Goal: Transaction & Acquisition: Purchase product/service

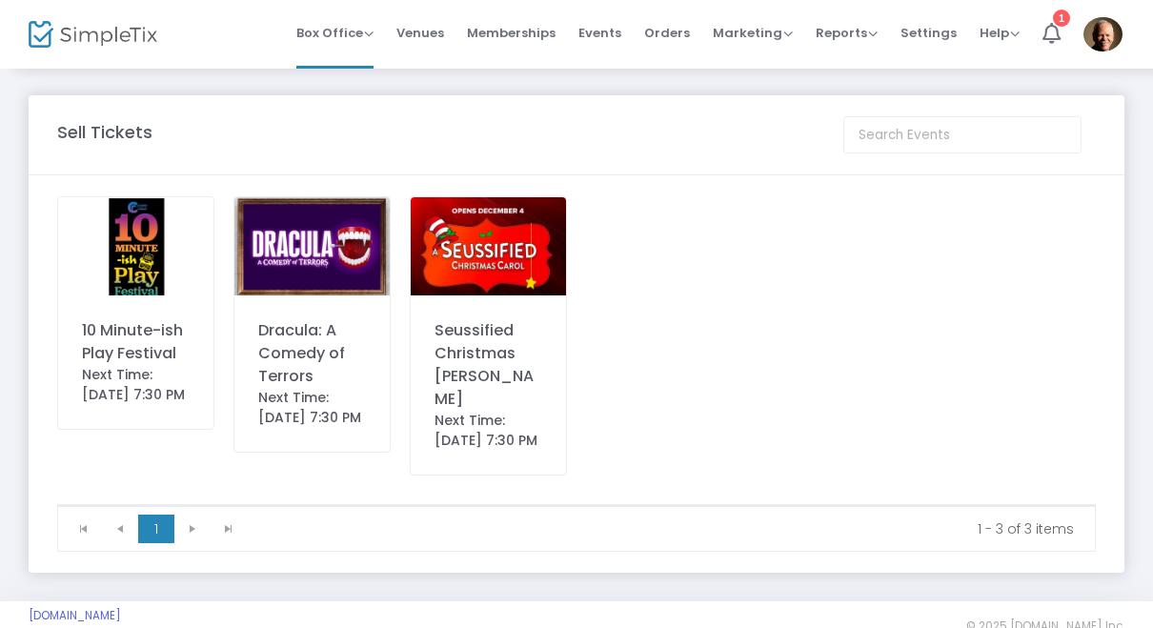
click at [149, 238] on img at bounding box center [135, 246] width 155 height 98
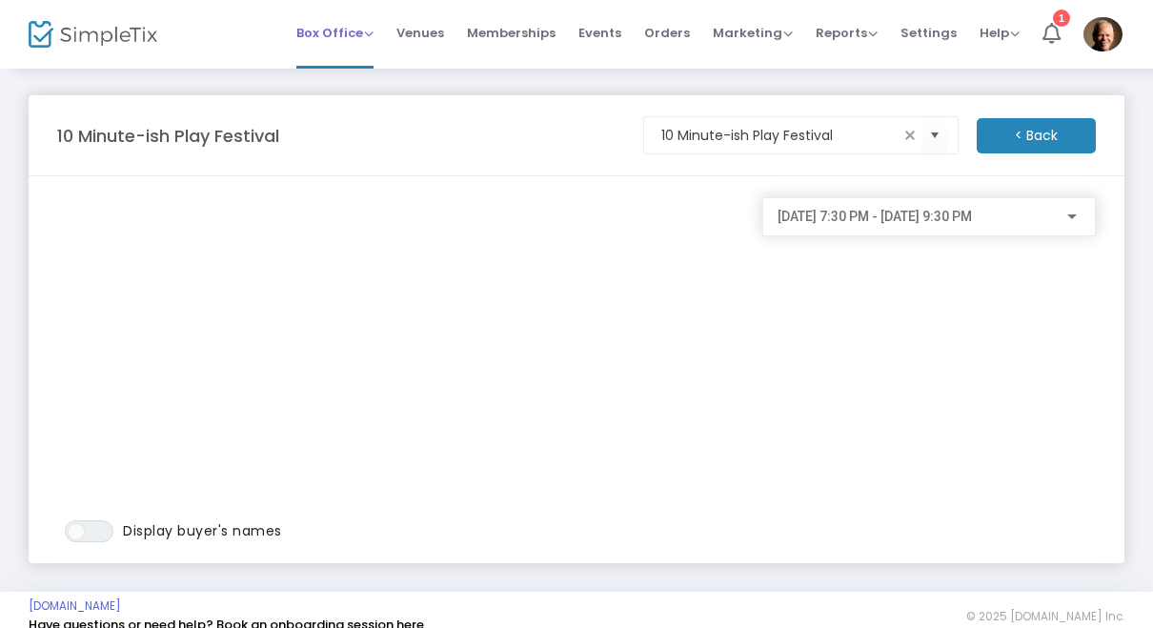
click at [354, 31] on span "Box Office" at bounding box center [334, 33] width 77 height 18
click at [972, 223] on span "[DATE] 7:30 PM - [DATE] 9:30 PM" at bounding box center [875, 216] width 194 height 15
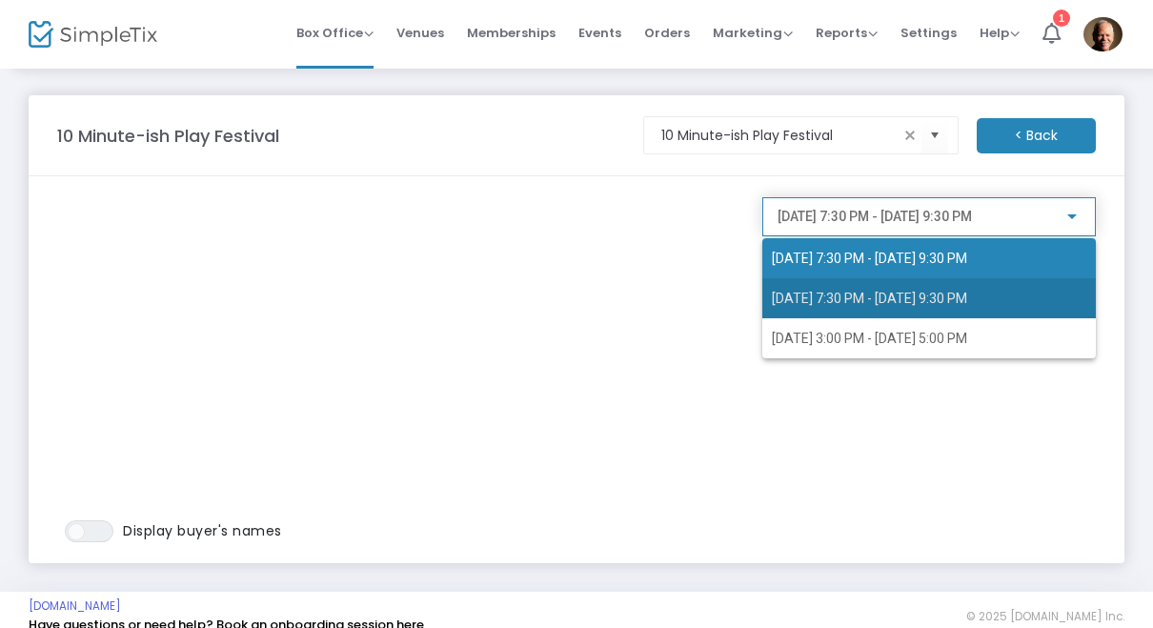
click at [962, 305] on span "[DATE] 7:30 PM - [DATE] 9:30 PM" at bounding box center [869, 298] width 195 height 15
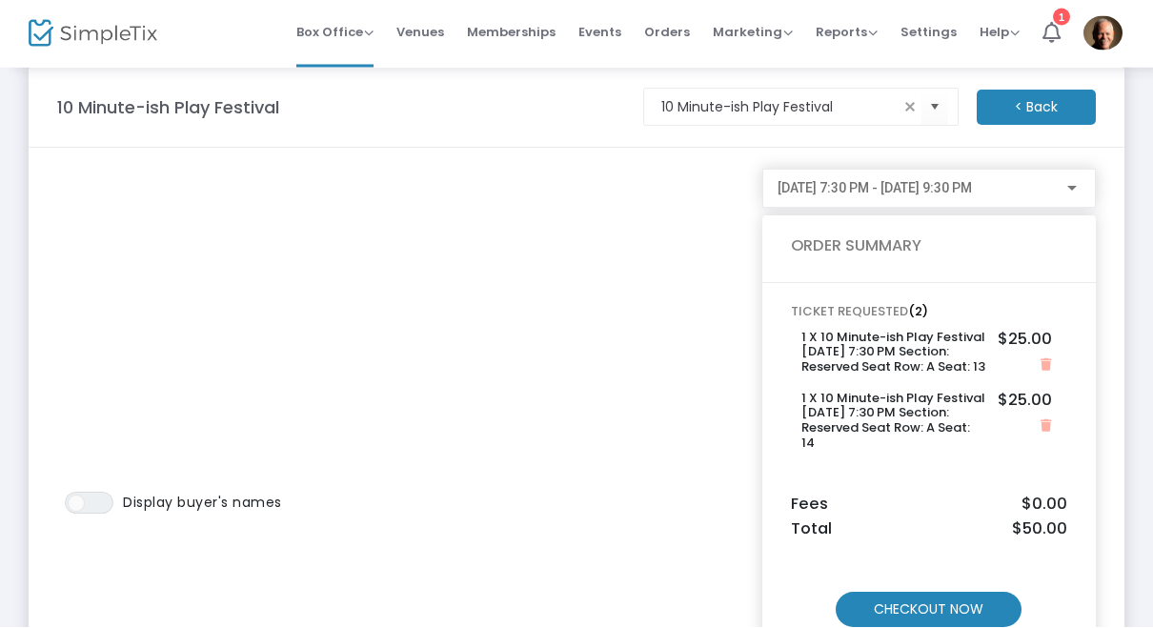
scroll to position [28, 0]
click at [931, 594] on m-button "CHECKOUT NOW" at bounding box center [929, 610] width 186 height 35
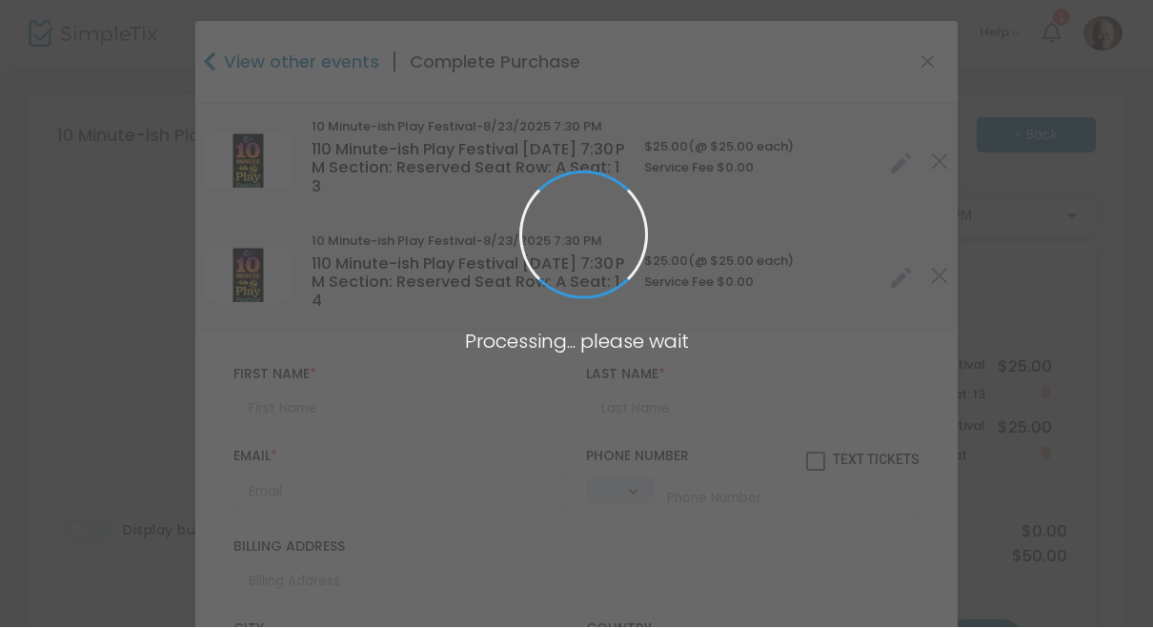
type input "United States"
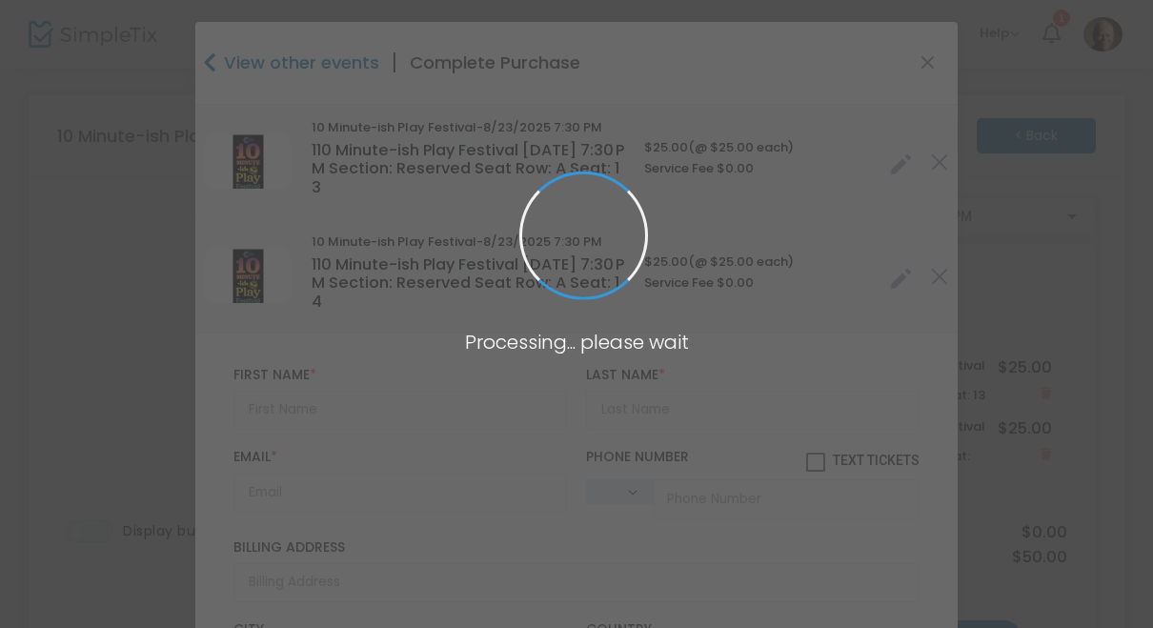
type input "South Carolina"
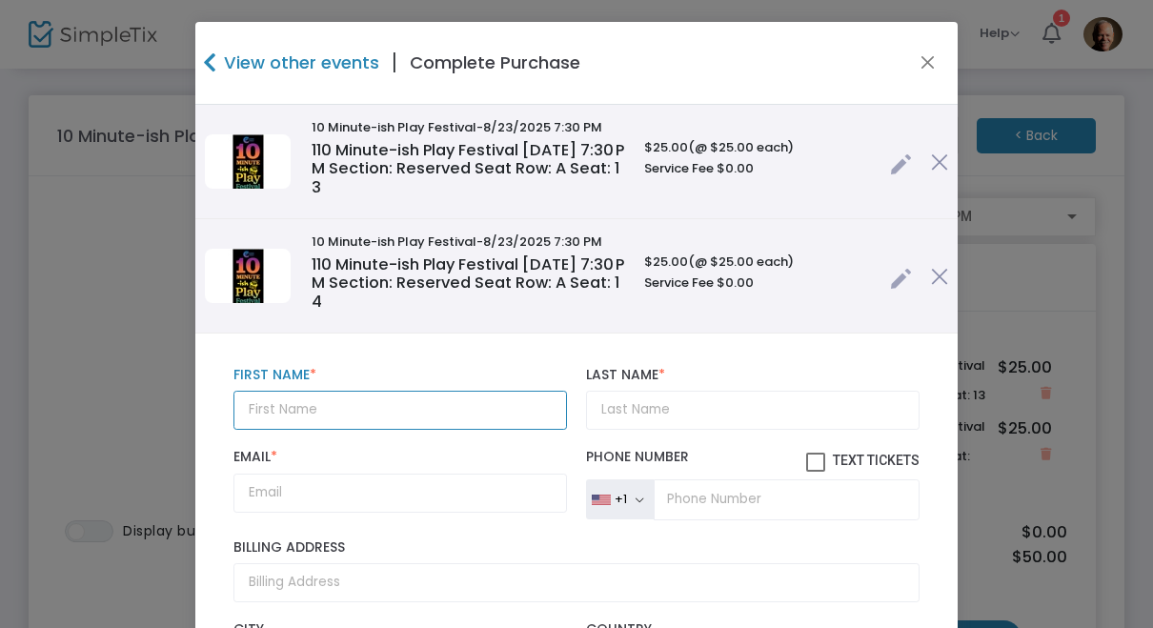
click at [510, 400] on input "text" at bounding box center [400, 410] width 334 height 39
type input "[PERSON_NAME]"
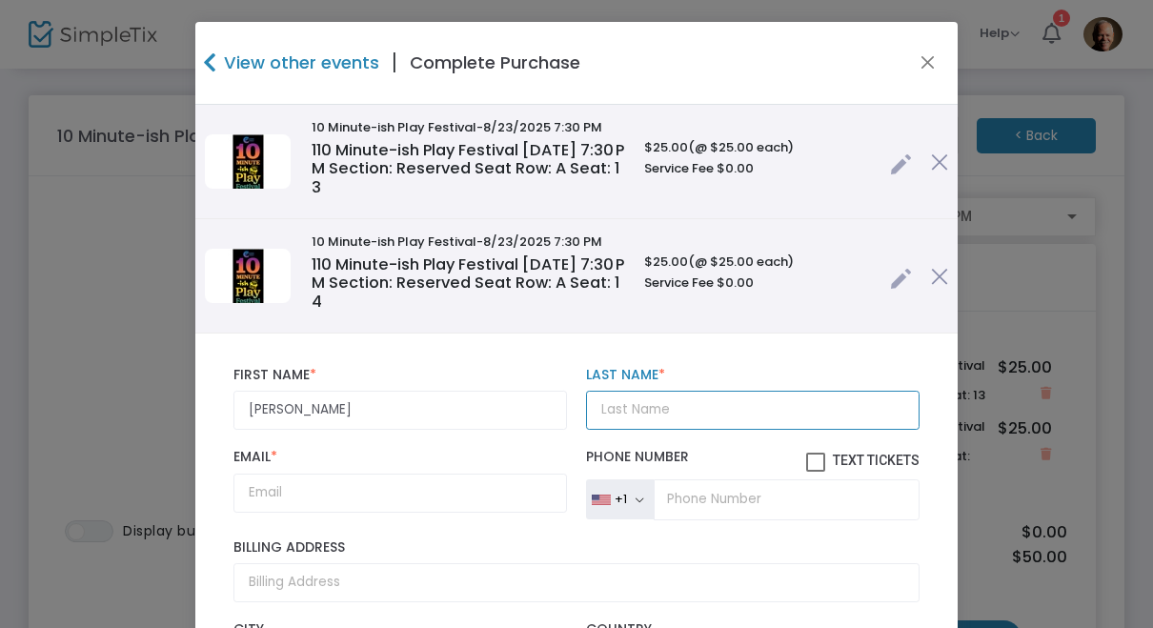
click at [683, 417] on input "Last Name *" at bounding box center [753, 410] width 334 height 39
type input "[PERSON_NAME]"
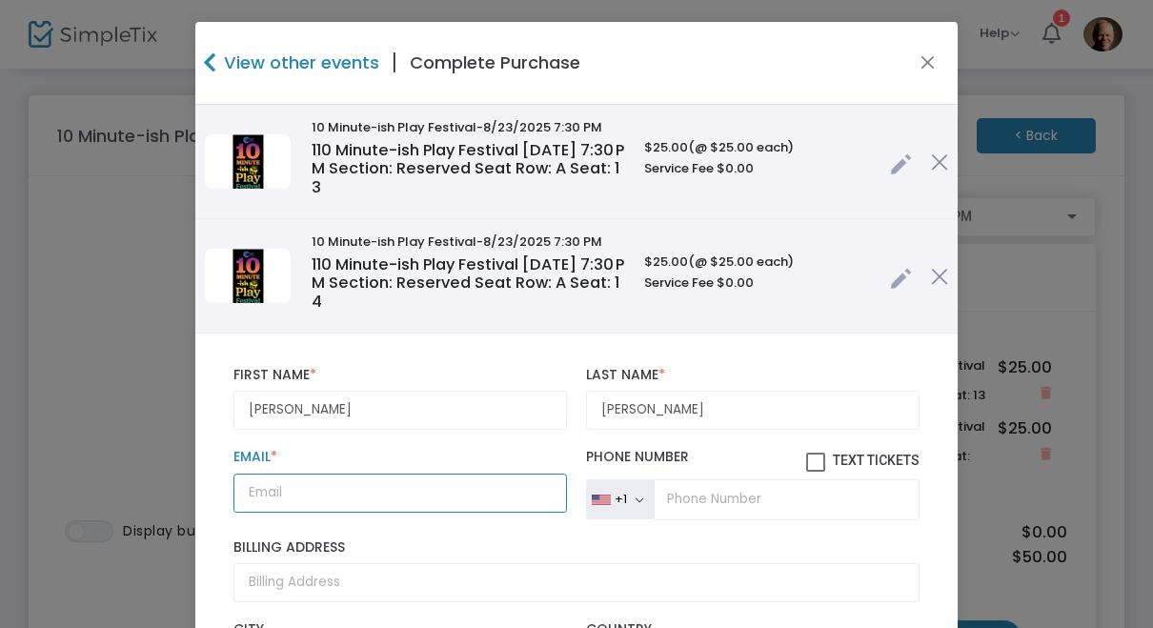
click at [413, 497] on input "Email *" at bounding box center [400, 493] width 334 height 39
type input "boggiestat@sc.rr.com"
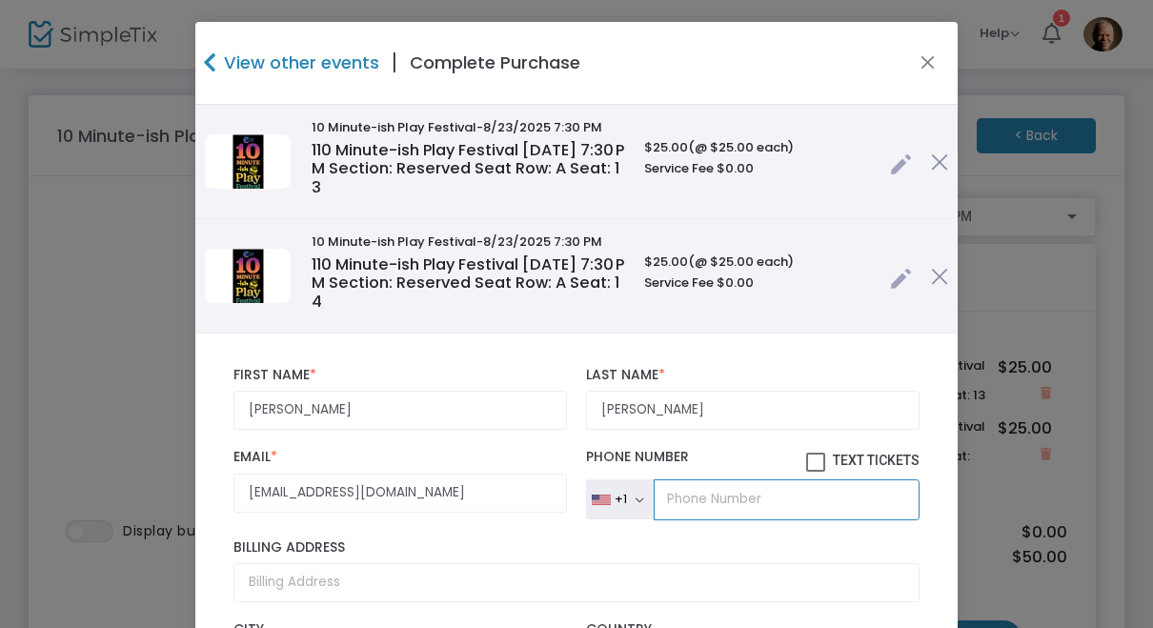
click at [744, 509] on input "tel" at bounding box center [787, 499] width 266 height 40
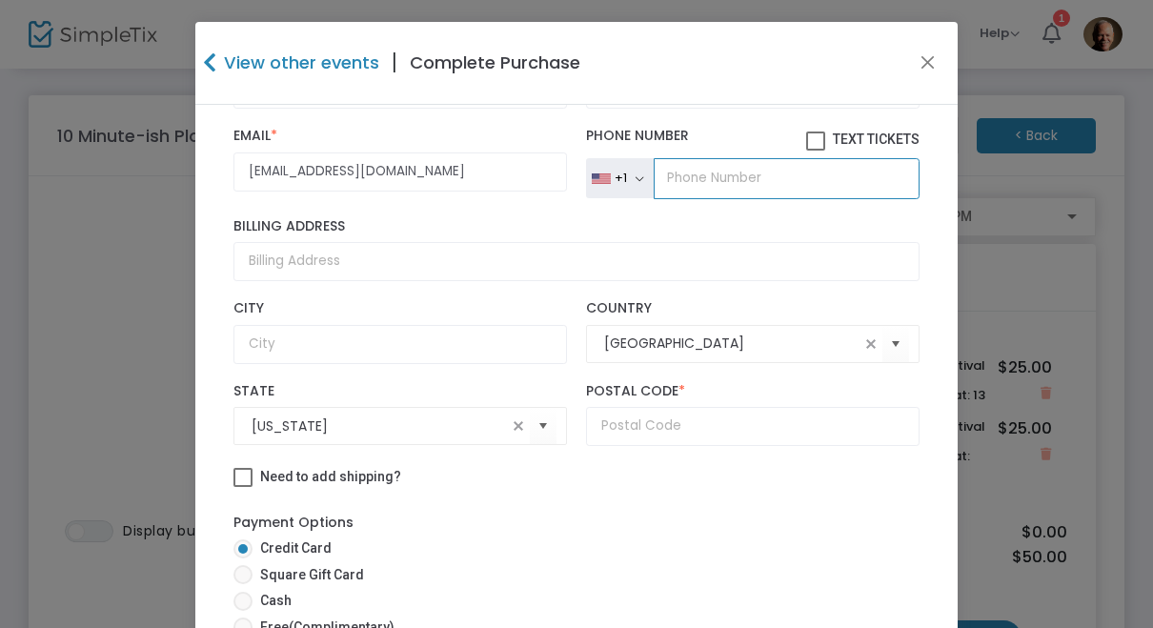
scroll to position [339, 0]
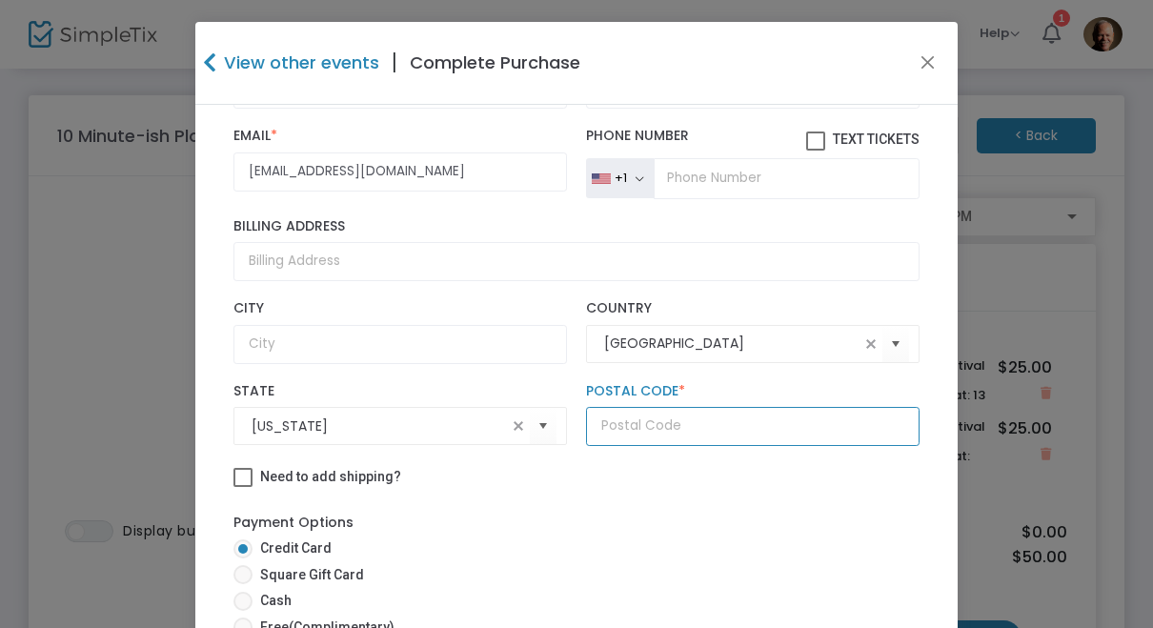
click at [676, 428] on input "text" at bounding box center [753, 426] width 334 height 39
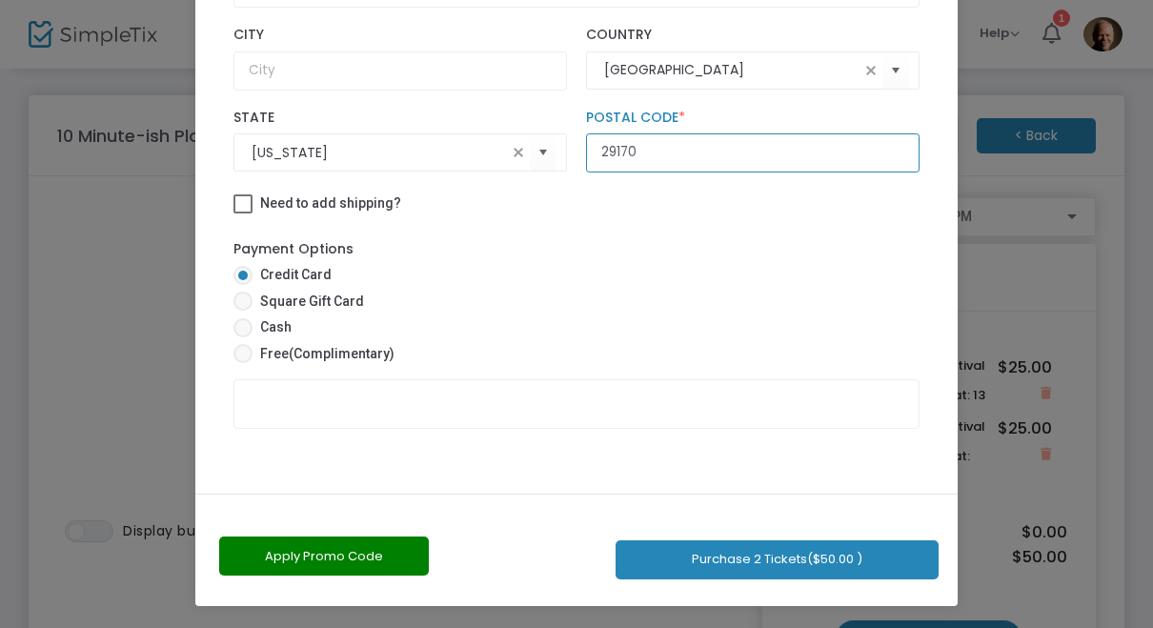
scroll to position [273, 0]
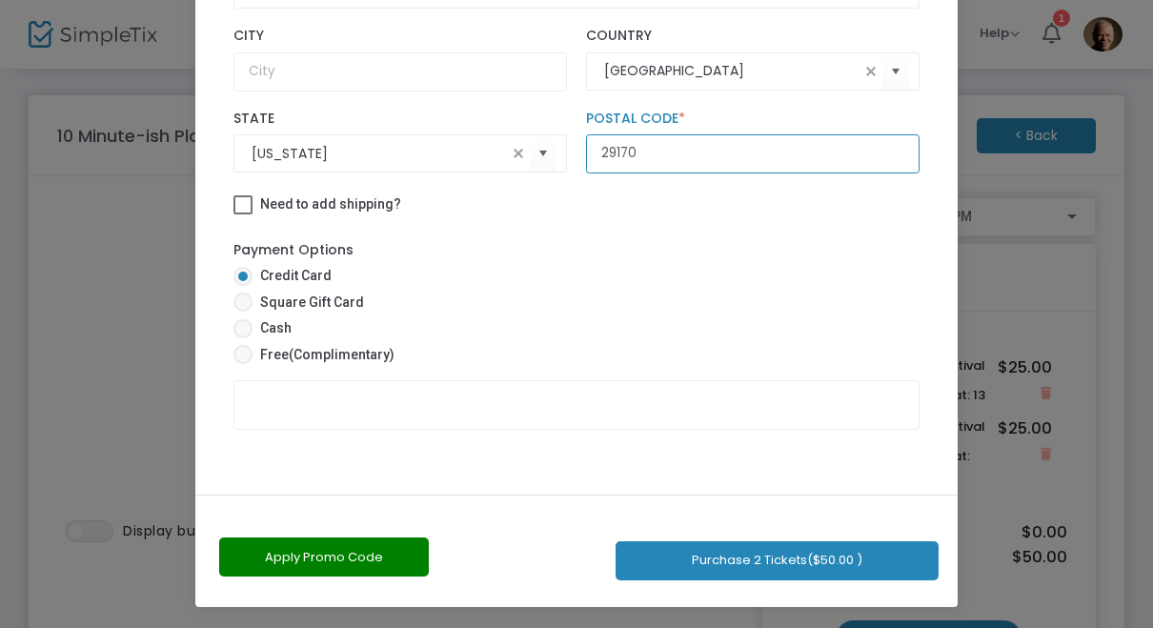
type input "29170"
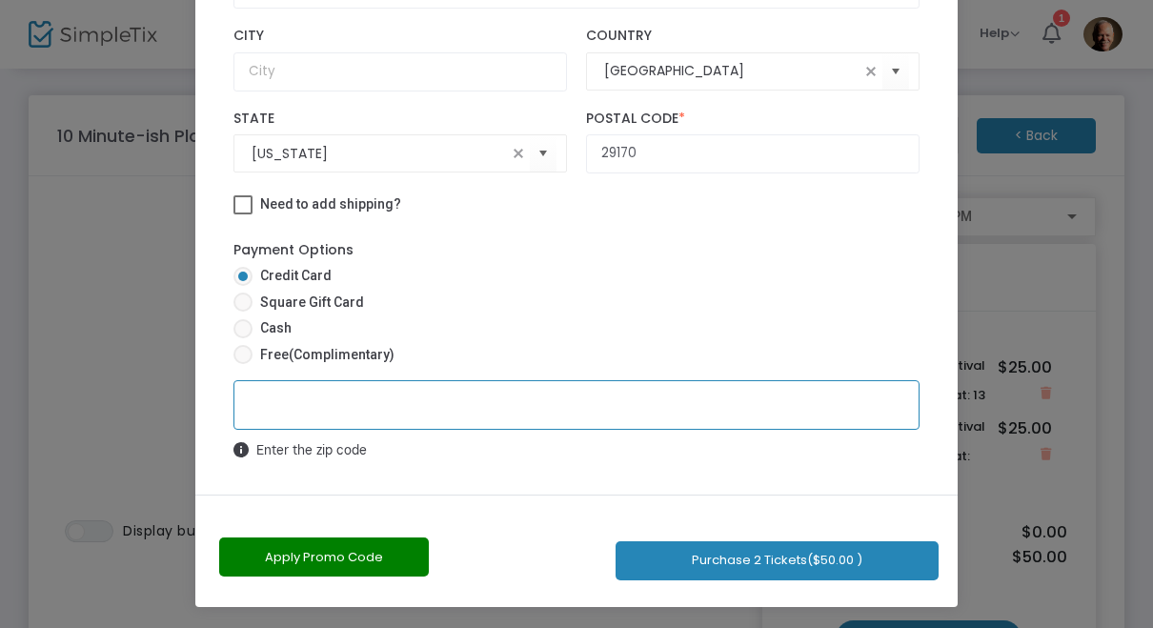
click at [795, 561] on button "Purchase 2 Tickets ($50.00 )" at bounding box center [777, 560] width 323 height 39
